Goal: Task Accomplishment & Management: Complete application form

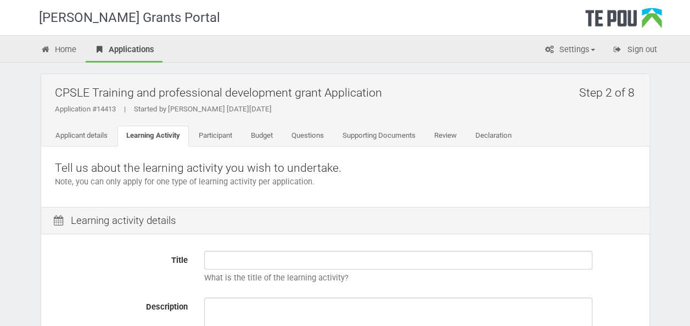
click at [591, 8] on div "[PERSON_NAME] Grants Portal" at bounding box center [352, 17] width 643 height 35
click at [49, 49] on icon at bounding box center [46, 50] width 10 height 8
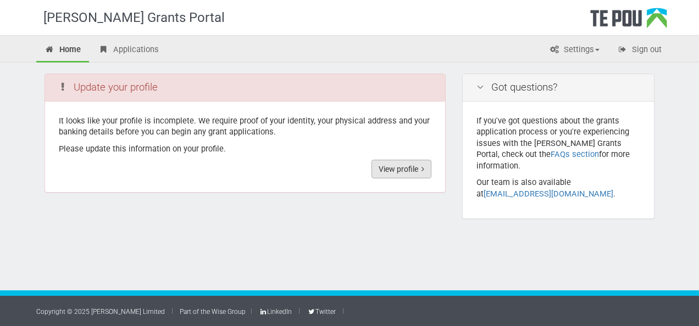
click at [412, 168] on link "View profile" at bounding box center [401, 169] width 60 height 19
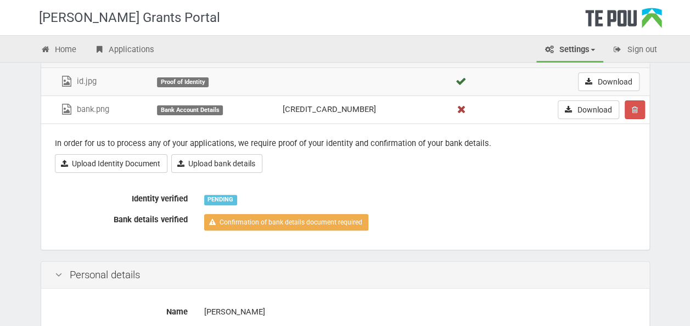
scroll to position [110, 0]
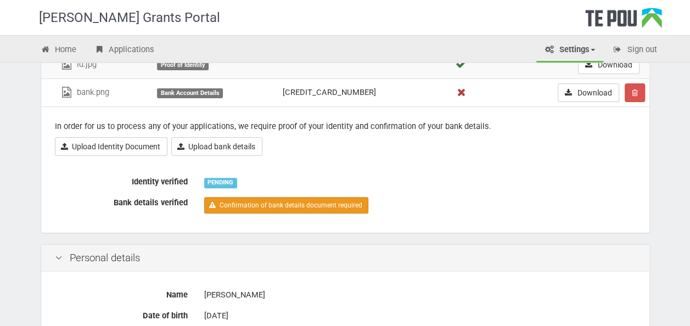
click at [285, 205] on link "Confirmation of bank details document required" at bounding box center [286, 205] width 164 height 16
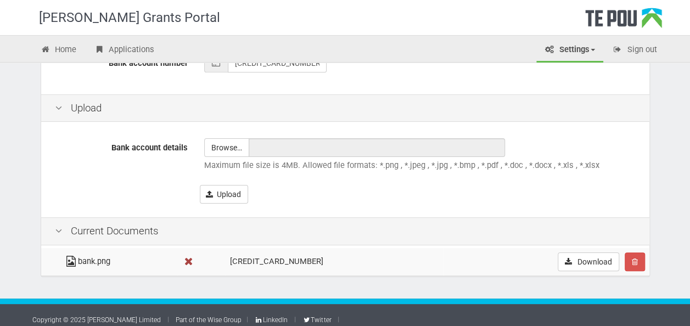
scroll to position [363, 0]
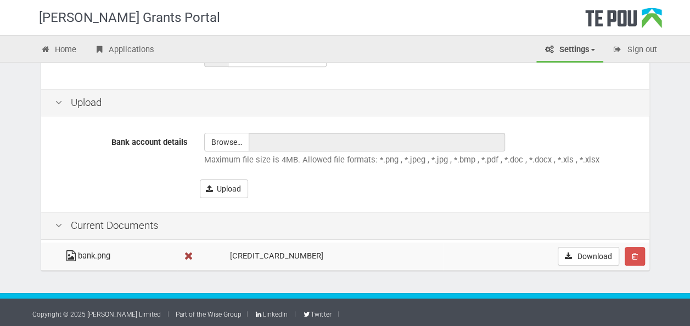
click at [196, 254] on icon at bounding box center [189, 256] width 14 height 8
click at [231, 137] on input "file" at bounding box center [227, 142] width 44 height 18
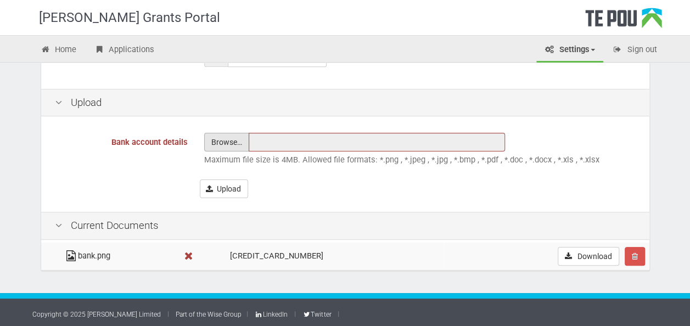
type input "C:\fakepath\bank acc.png"
type input "bank acc.png"
click at [239, 187] on button "Upload" at bounding box center [224, 189] width 48 height 19
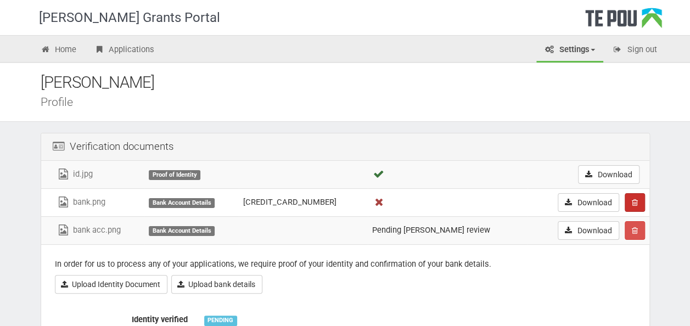
click at [643, 199] on button "button" at bounding box center [635, 202] width 20 height 19
click at [643, 221] on link "Confrim delete" at bounding box center [669, 223] width 87 height 14
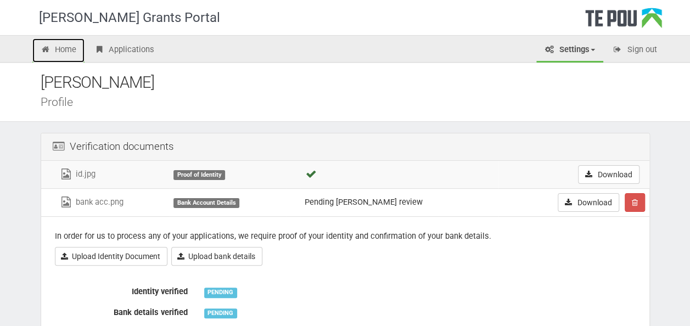
click at [68, 54] on link "Home" at bounding box center [58, 50] width 53 height 24
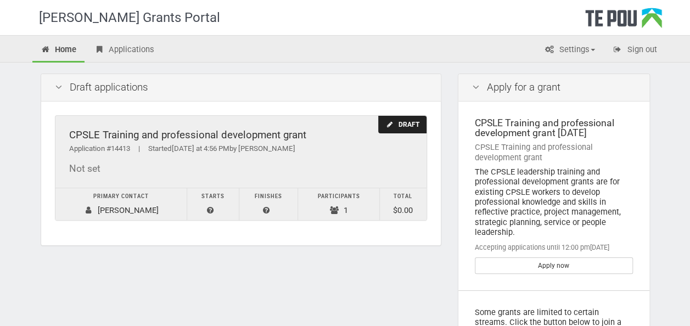
click at [233, 157] on div "CPSLE Training and professional development grant Application #14413 | Started …" at bounding box center [240, 152] width 371 height 73
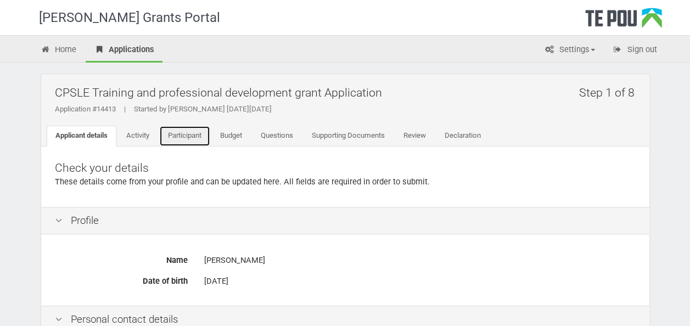
click at [194, 132] on link "Participant" at bounding box center [184, 136] width 51 height 21
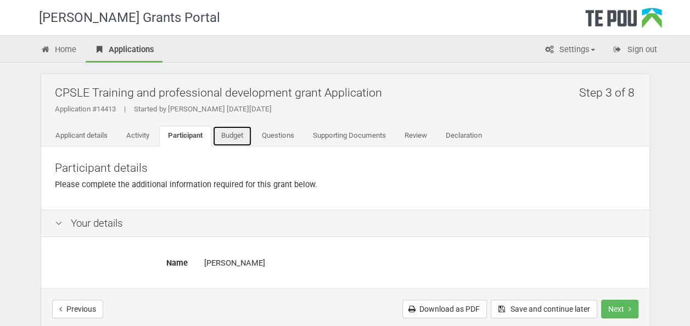
click at [227, 141] on link "Budget" at bounding box center [233, 136] width 40 height 21
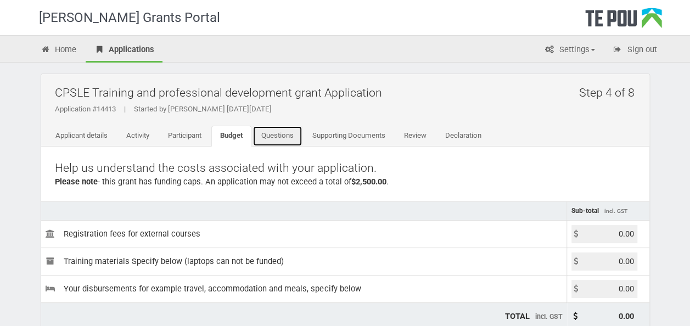
click at [264, 135] on link "Questions" at bounding box center [278, 136] width 50 height 21
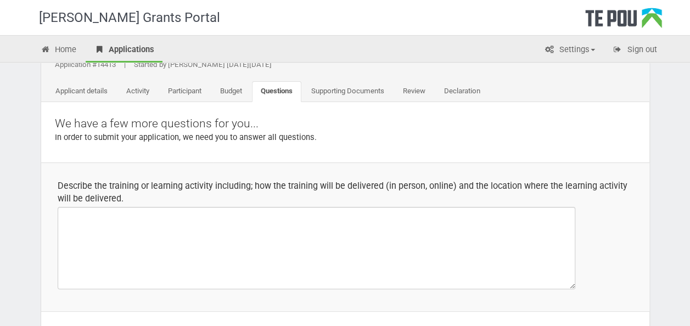
scroll to position [55, 0]
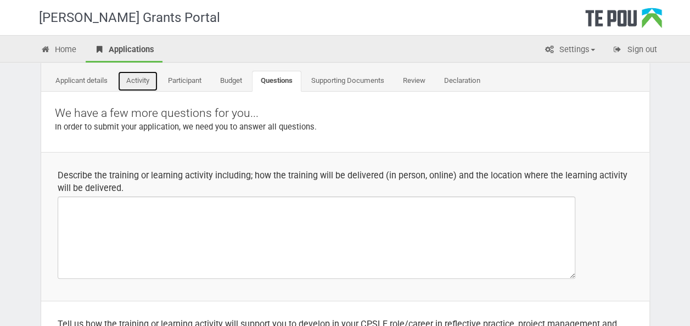
click at [153, 81] on link "Activity" at bounding box center [138, 81] width 41 height 21
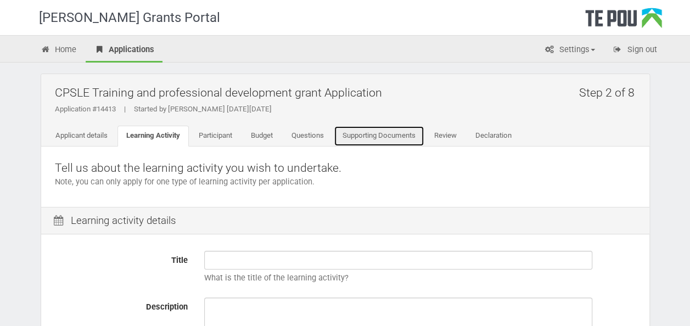
click at [383, 133] on link "Supporting Documents" at bounding box center [379, 136] width 91 height 21
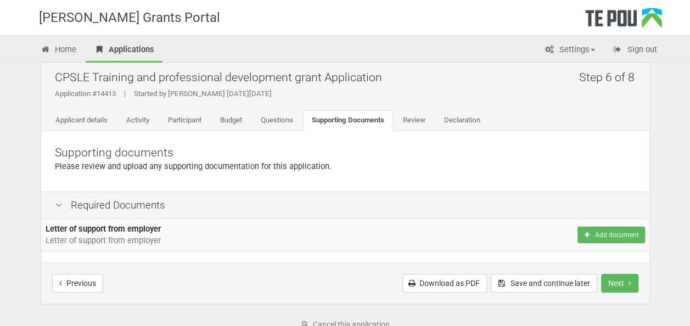
scroll to position [55, 0]
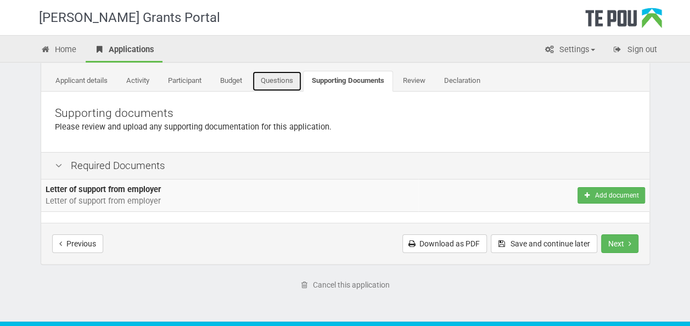
click at [290, 77] on link "Questions" at bounding box center [277, 81] width 50 height 21
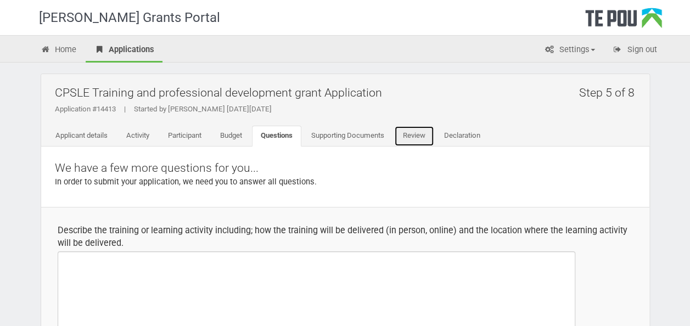
click at [408, 130] on link "Review" at bounding box center [414, 136] width 40 height 21
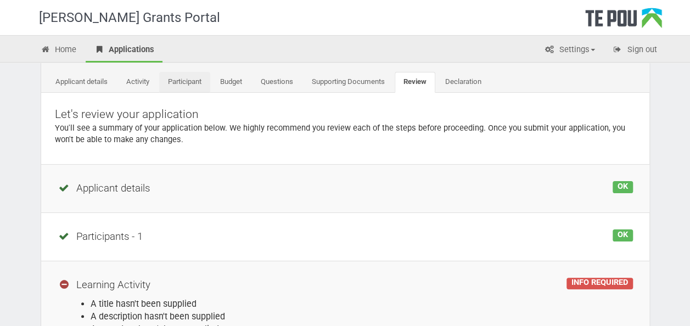
scroll to position [55, 0]
click at [197, 76] on link "Participant" at bounding box center [184, 81] width 51 height 21
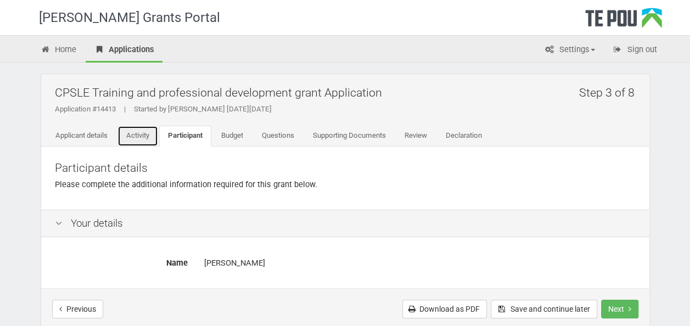
click at [142, 130] on link "Activity" at bounding box center [138, 136] width 41 height 21
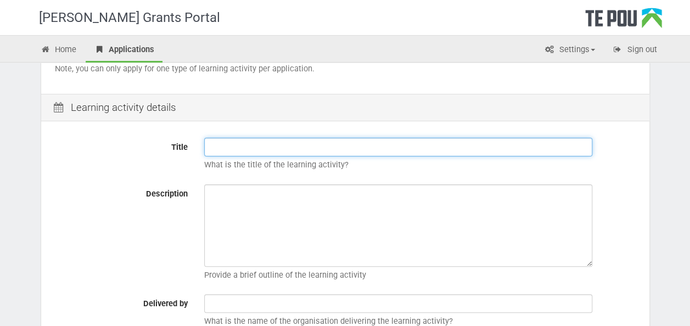
click at [272, 140] on input "Title" at bounding box center [398, 147] width 388 height 19
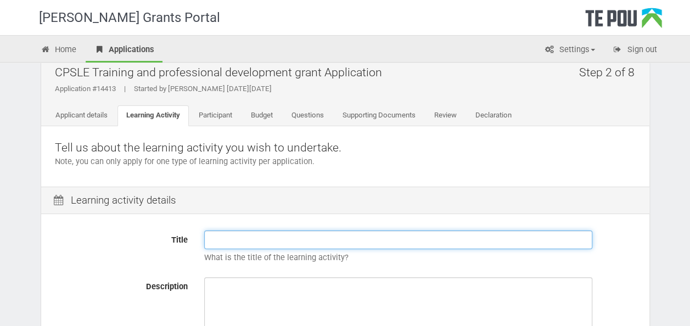
scroll to position [3, 0]
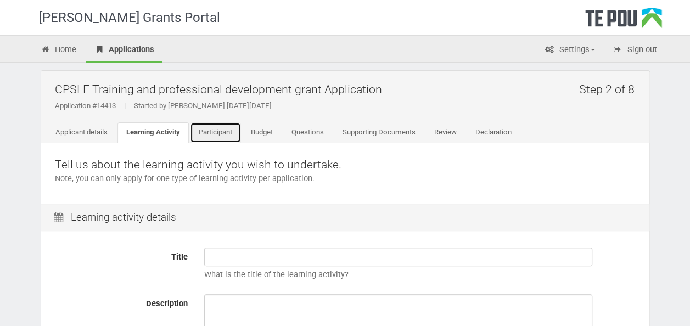
click at [241, 135] on link "Participant" at bounding box center [215, 132] width 51 height 21
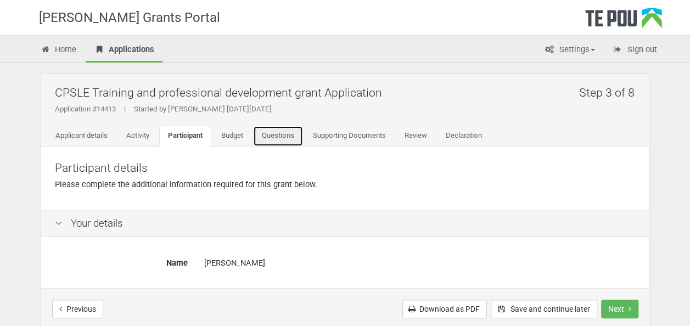
click at [269, 135] on link "Questions" at bounding box center [278, 136] width 50 height 21
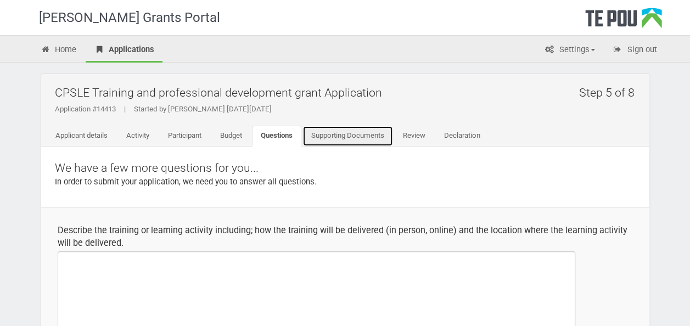
click at [328, 137] on link "Supporting Documents" at bounding box center [348, 136] width 91 height 21
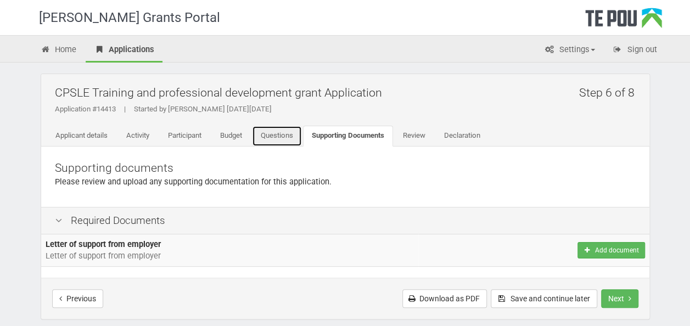
click at [293, 135] on link "Questions" at bounding box center [277, 136] width 50 height 21
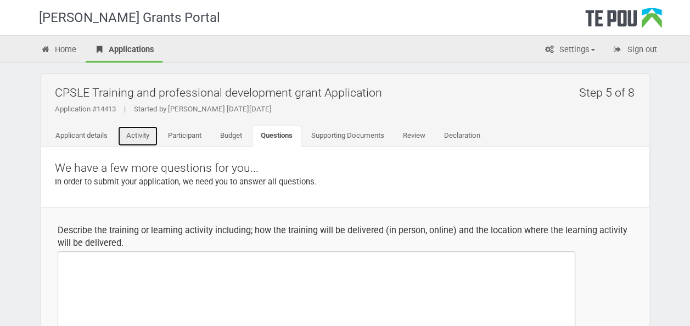
click at [133, 137] on link "Activity" at bounding box center [138, 136] width 41 height 21
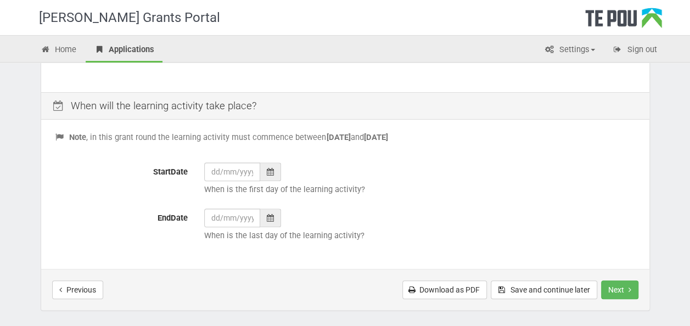
scroll to position [439, 0]
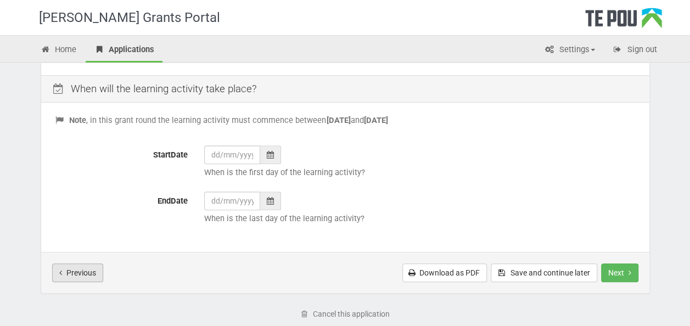
click at [55, 274] on button "Previous" at bounding box center [77, 273] width 51 height 19
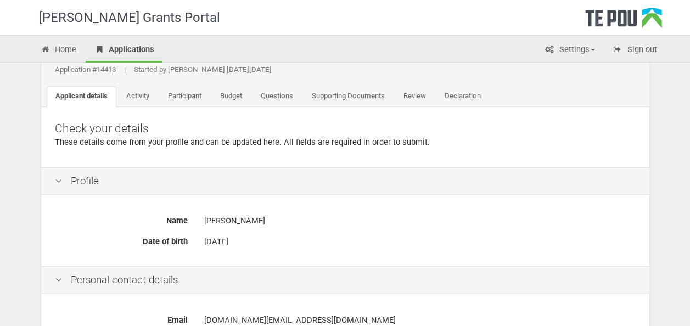
scroll to position [55, 0]
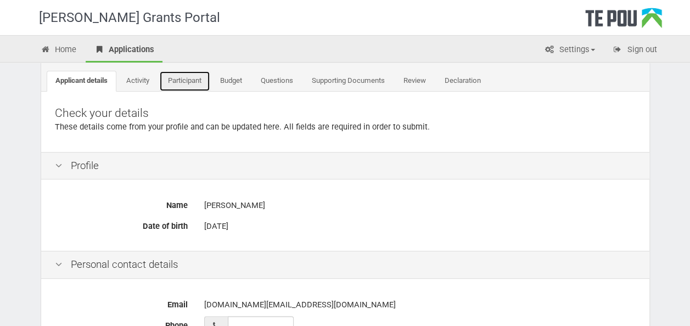
click at [190, 80] on link "Participant" at bounding box center [184, 81] width 51 height 21
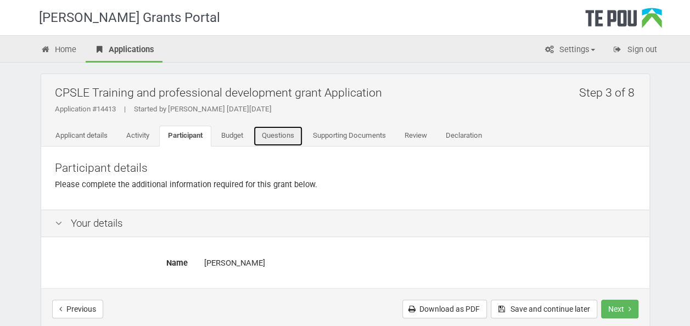
click at [283, 135] on link "Questions" at bounding box center [278, 136] width 50 height 21
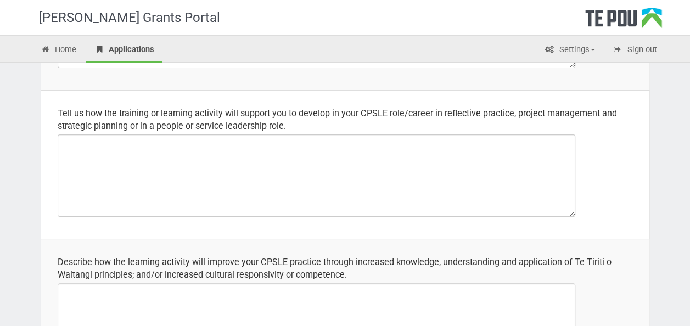
scroll to position [330, 0]
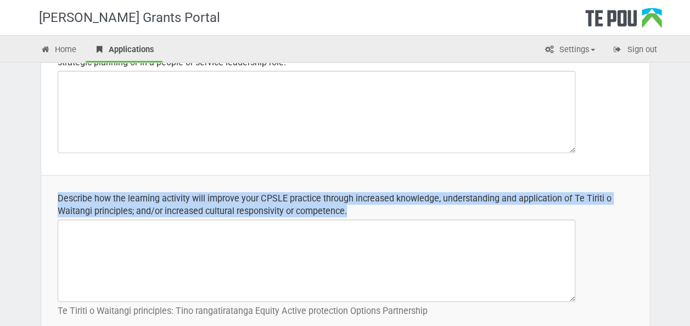
drag, startPoint x: 368, startPoint y: 205, endPoint x: 52, endPoint y: 197, distance: 316.5
click at [52, 197] on td "Describe how the learning activity will improve your CPSLE practice through inc…" at bounding box center [345, 257] width 609 height 164
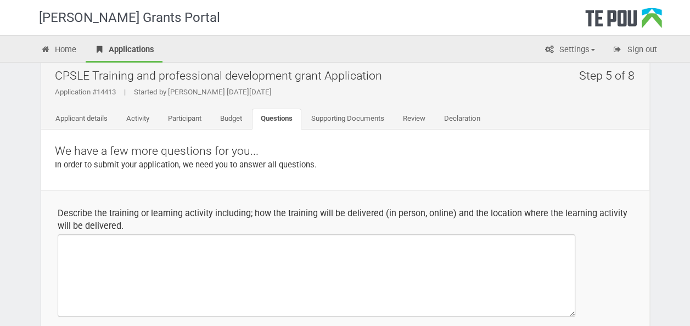
scroll to position [0, 0]
